Goal: Task Accomplishment & Management: Manage account settings

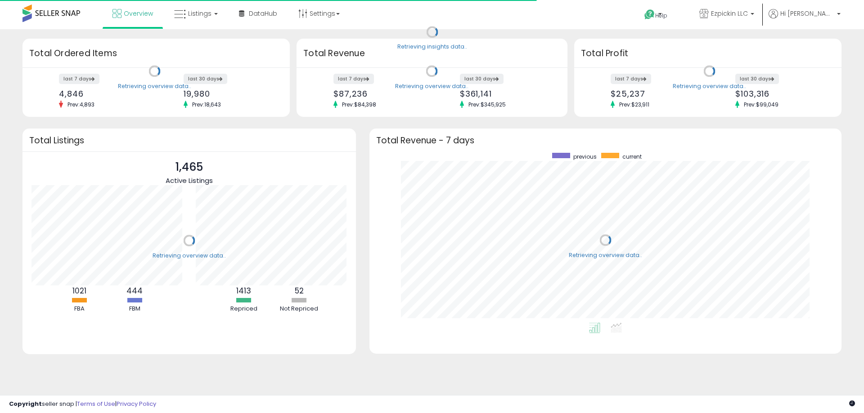
scroll to position [170, 454]
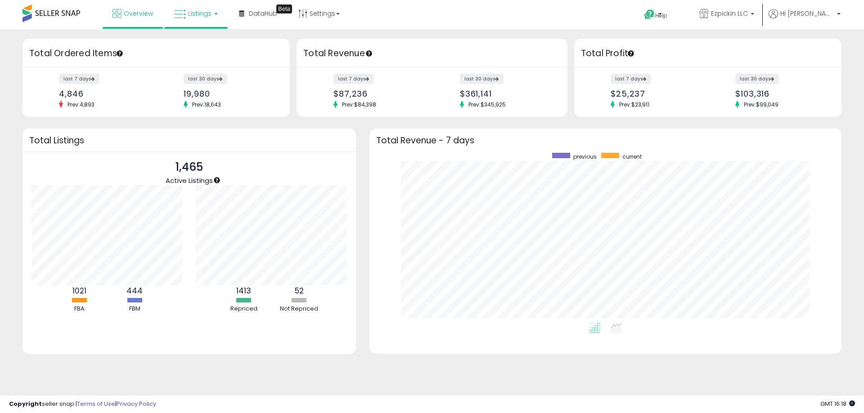
click at [198, 15] on span "Listings" at bounding box center [199, 13] width 23 height 9
click at [189, 51] on link at bounding box center [202, 46] width 62 height 18
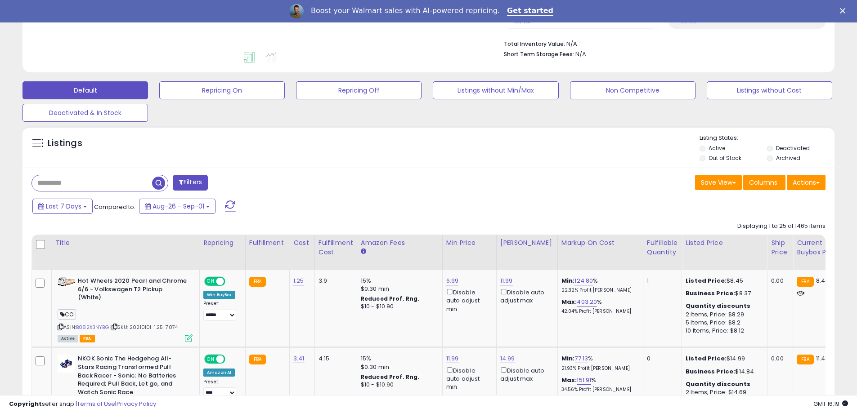
scroll to position [225, 0]
click at [91, 176] on input "text" at bounding box center [92, 183] width 120 height 16
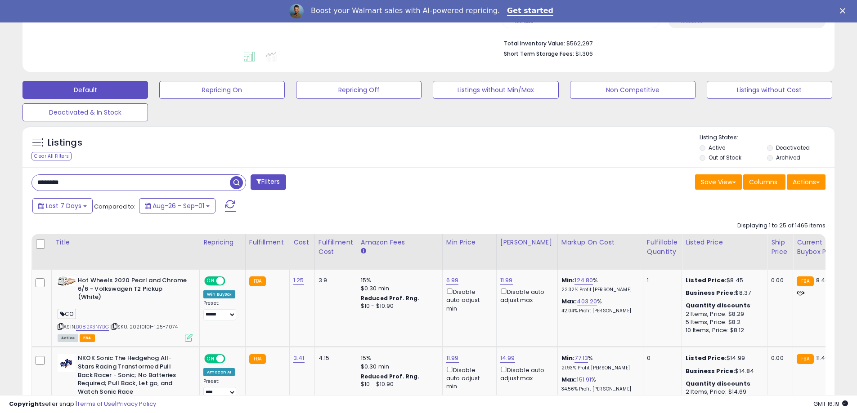
type input "********"
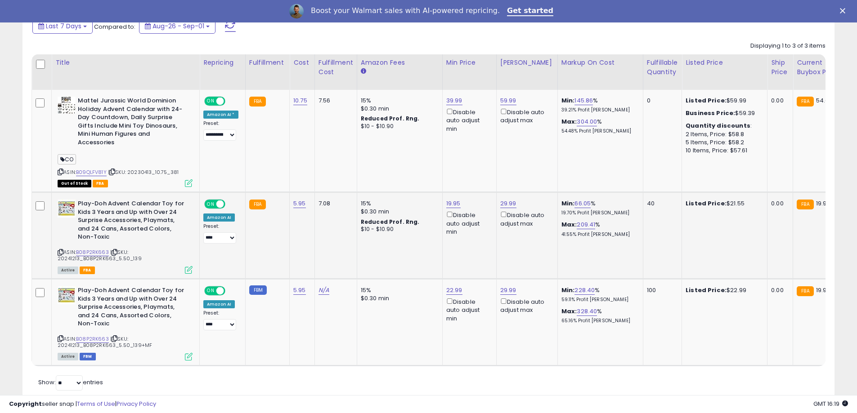
scroll to position [426, 0]
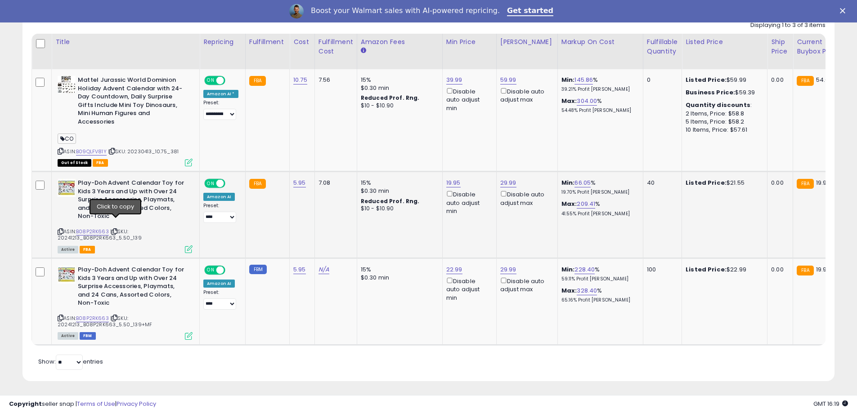
click at [116, 229] on icon at bounding box center [115, 231] width 6 height 5
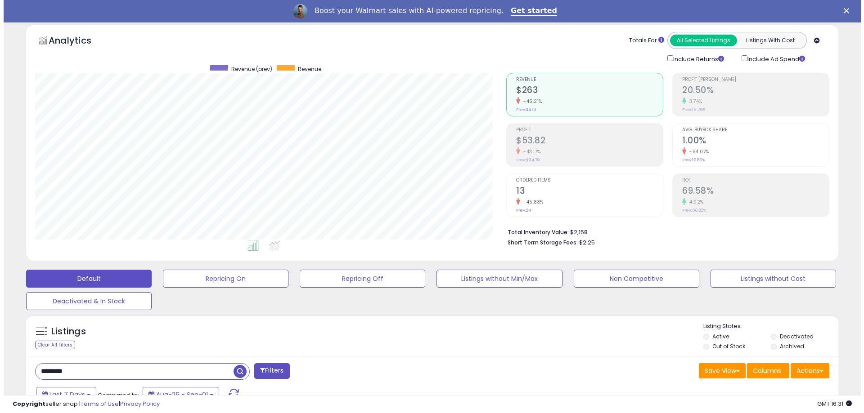
scroll to position [0, 0]
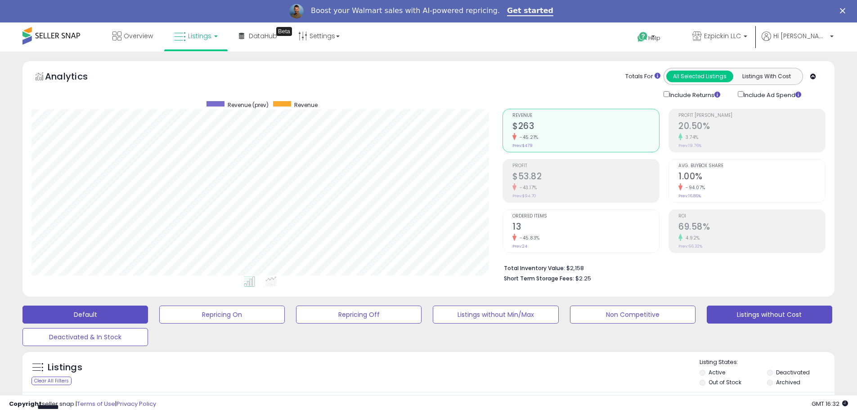
click at [753, 316] on button "Listings without Cost" at bounding box center [770, 315] width 126 height 18
